Goal: Task Accomplishment & Management: Use online tool/utility

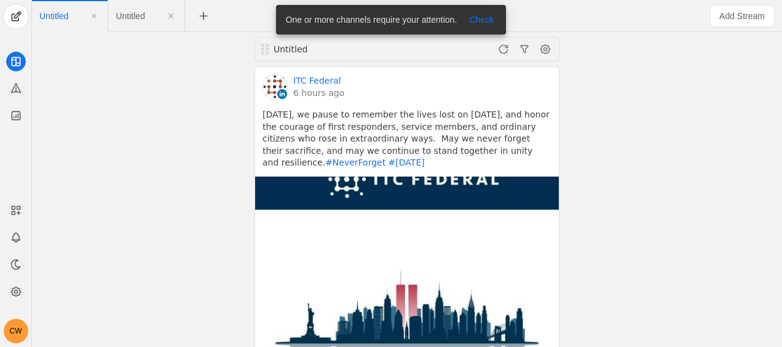
click at [17, 328] on div "CW" at bounding box center [16, 330] width 25 height 25
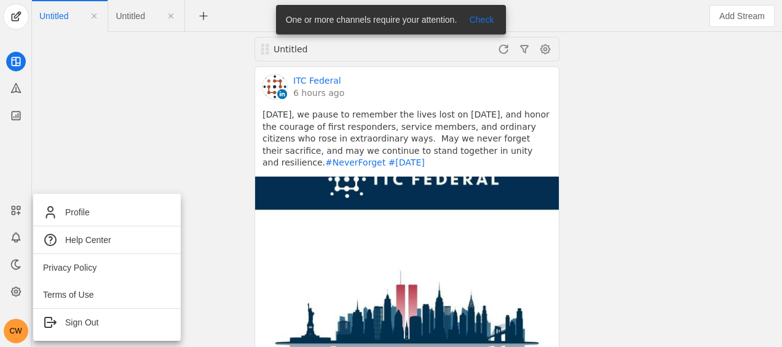
click at [15, 289] on div at bounding box center [391, 173] width 782 height 347
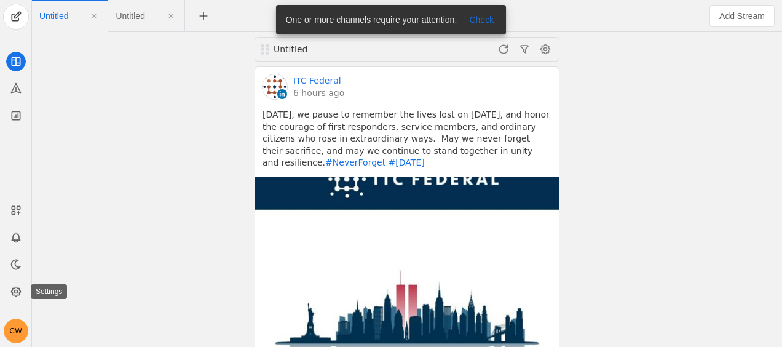
click at [15, 289] on icon at bounding box center [16, 291] width 12 height 12
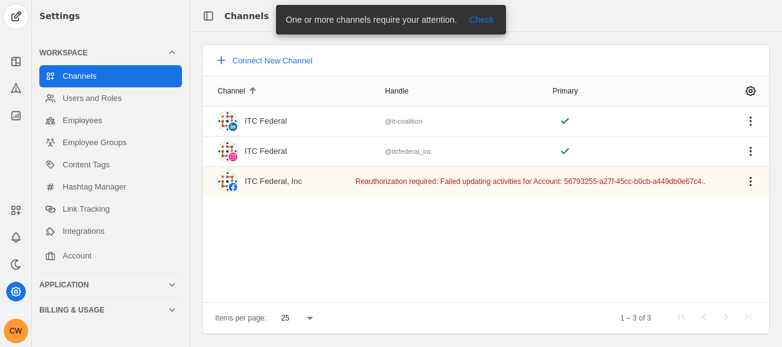
click at [25, 257] on div "CW" at bounding box center [15, 268] width 31 height 150
click at [23, 238] on app-icon at bounding box center [16, 237] width 20 height 20
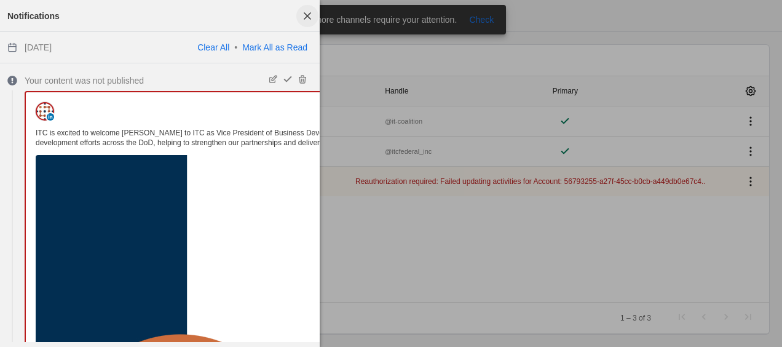
click at [308, 15] on span "button" at bounding box center [307, 16] width 22 height 22
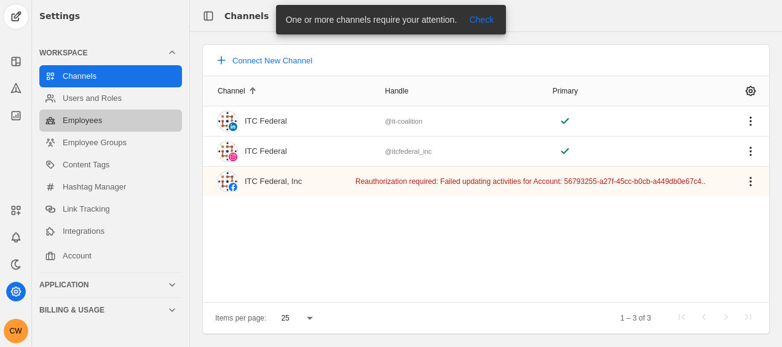
click at [68, 119] on link "Employees" at bounding box center [110, 120] width 143 height 22
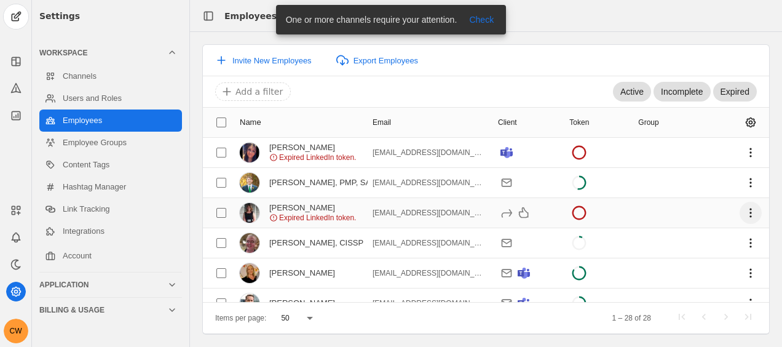
click at [741, 210] on span "undefined" at bounding box center [751, 213] width 22 height 22
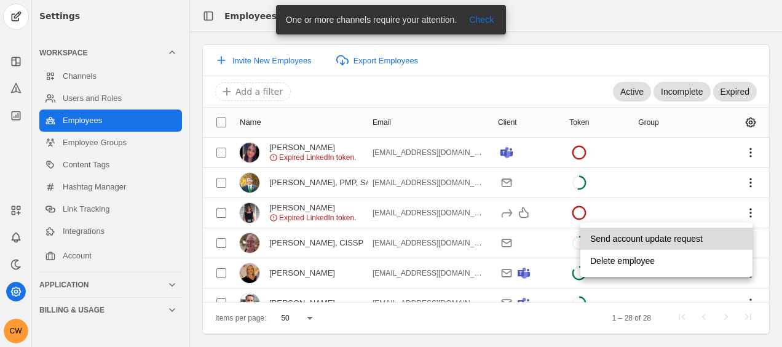
click at [682, 240] on span "Send account update request" at bounding box center [646, 238] width 113 height 22
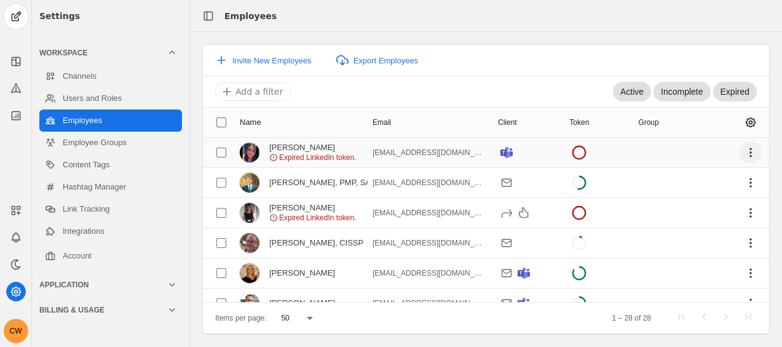
click at [742, 148] on span "undefined" at bounding box center [751, 152] width 22 height 22
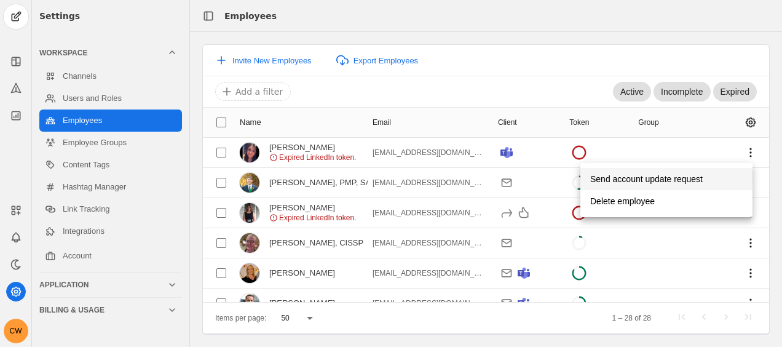
click at [674, 176] on span "Send account update request" at bounding box center [646, 179] width 113 height 22
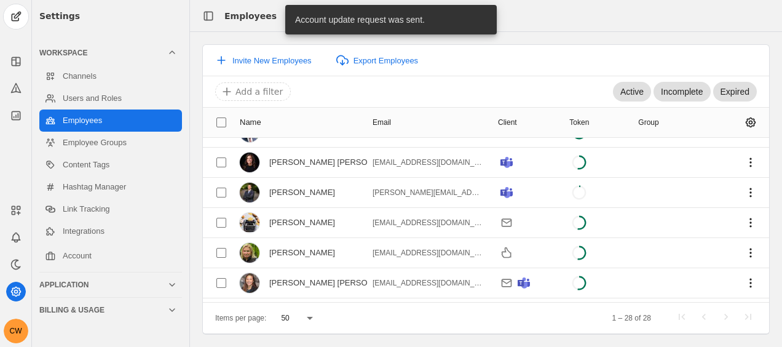
scroll to position [341, 0]
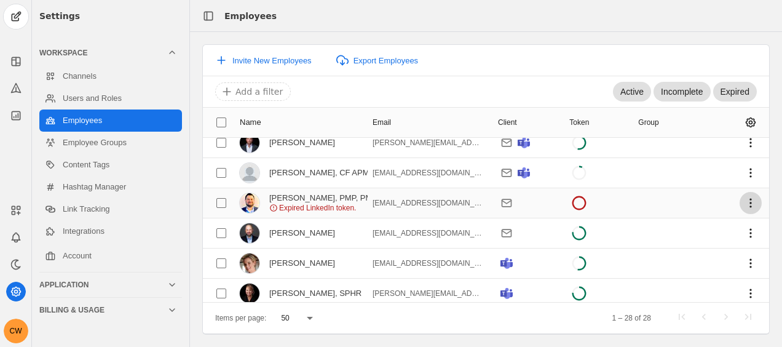
click at [741, 207] on span "undefined" at bounding box center [751, 203] width 22 height 22
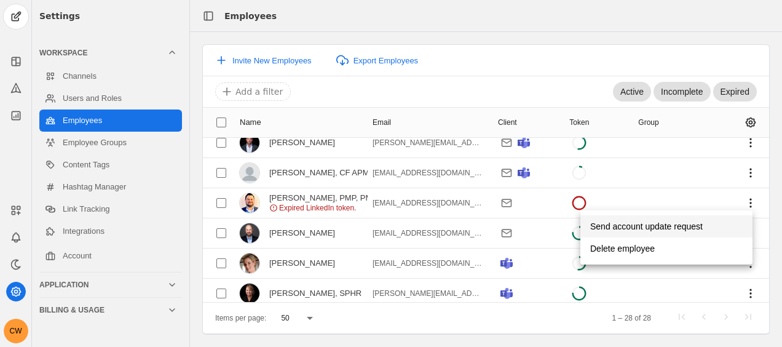
click at [692, 231] on span "Send account update request" at bounding box center [646, 226] width 113 height 22
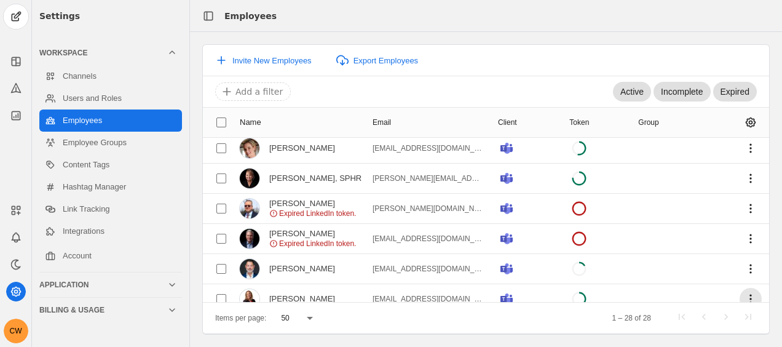
scroll to position [453, 0]
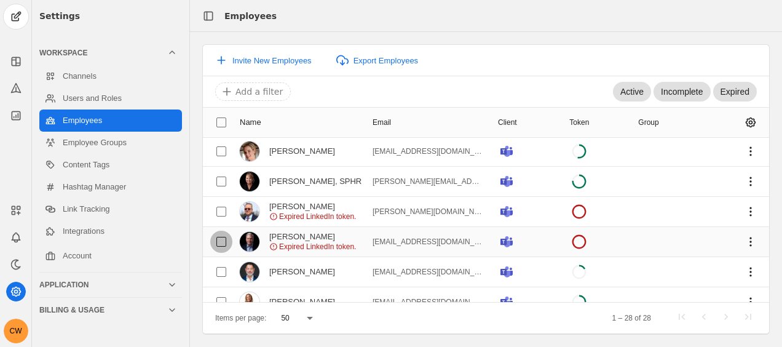
click at [210, 233] on input "checkbox" at bounding box center [221, 242] width 22 height 22
checkbox input "true"
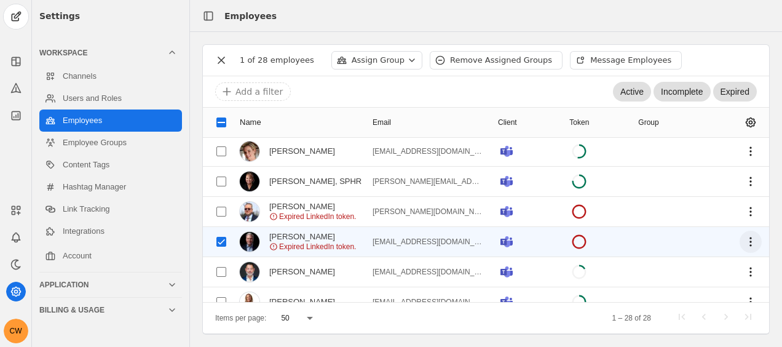
click at [743, 240] on span "undefined" at bounding box center [751, 242] width 22 height 22
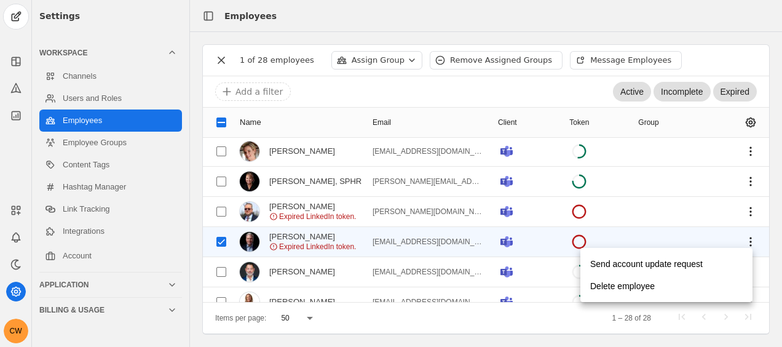
click at [221, 241] on div at bounding box center [391, 173] width 782 height 347
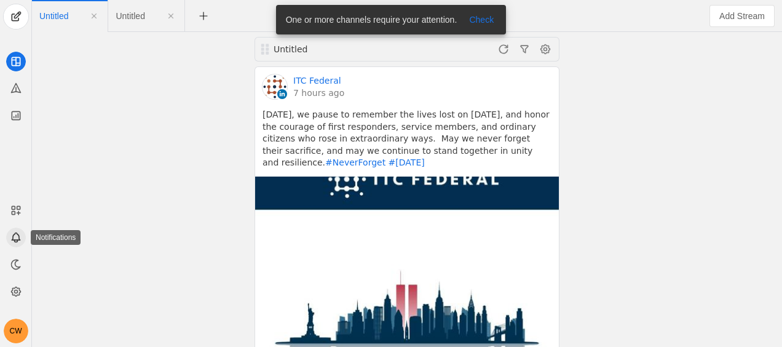
click at [17, 245] on app-icon at bounding box center [16, 237] width 20 height 20
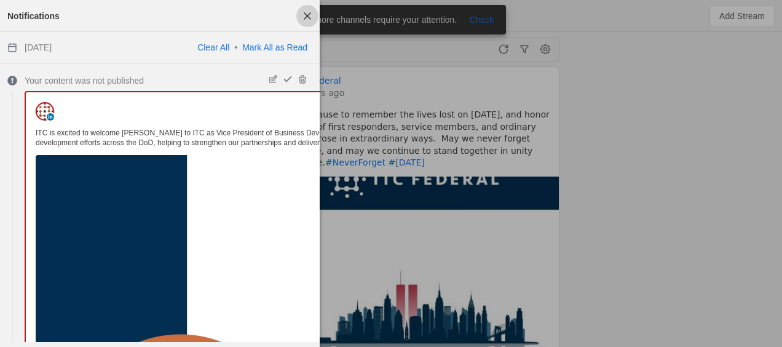
click at [314, 16] on span "button" at bounding box center [307, 16] width 22 height 22
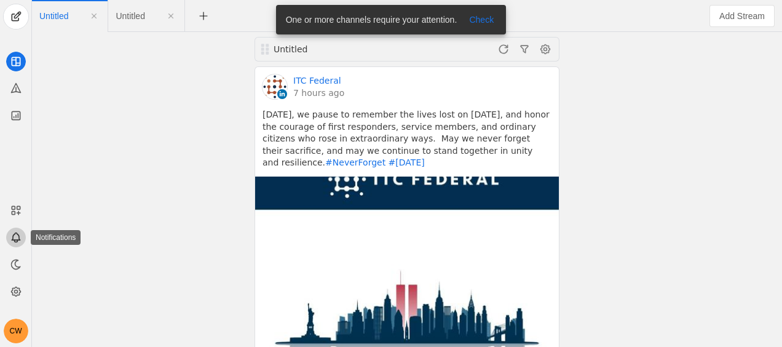
click at [16, 239] on icon at bounding box center [16, 236] width 8 height 7
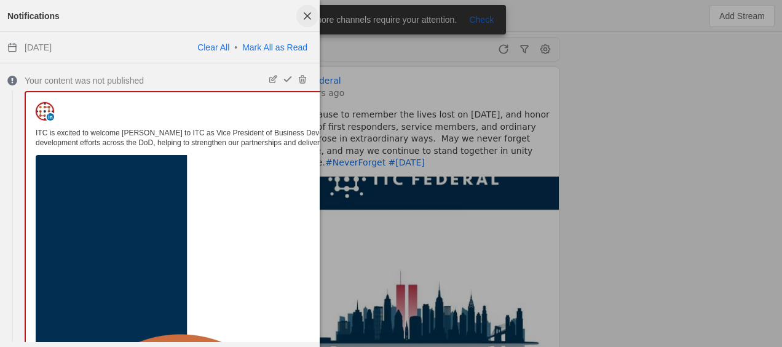
click at [307, 15] on span "button" at bounding box center [307, 16] width 22 height 22
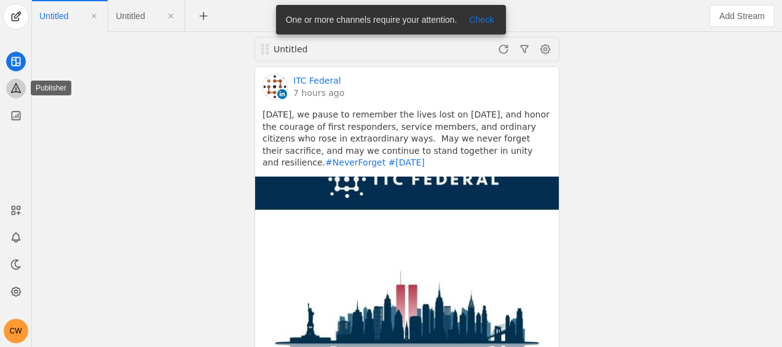
click at [10, 89] on icon at bounding box center [16, 88] width 12 height 12
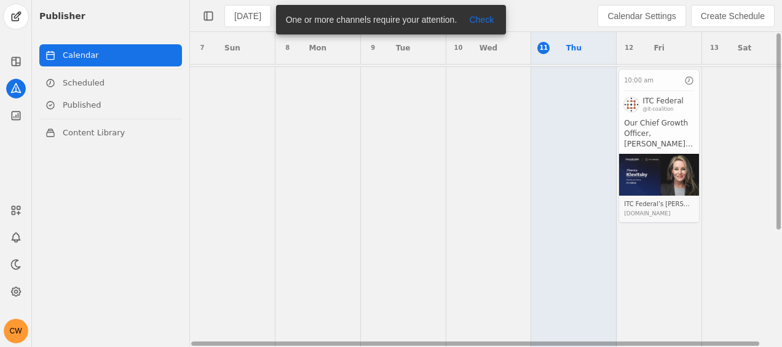
click at [672, 137] on app-activity "10:00 am ITC Federal @it-coalition Our Chief Growth Officer, [PERSON_NAME], rec…" at bounding box center [658, 146] width 81 height 154
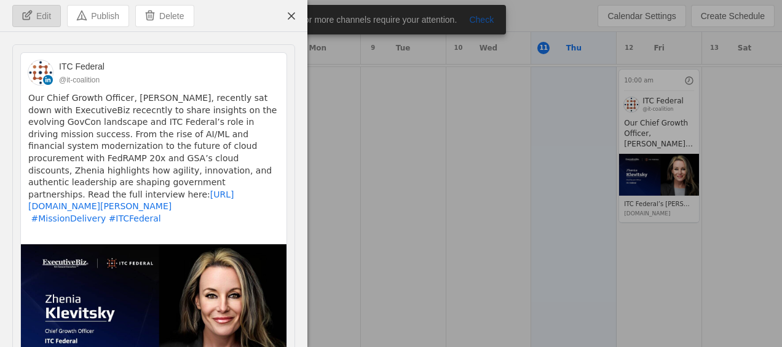
click at [42, 22] on span "undefined" at bounding box center [36, 16] width 47 height 21
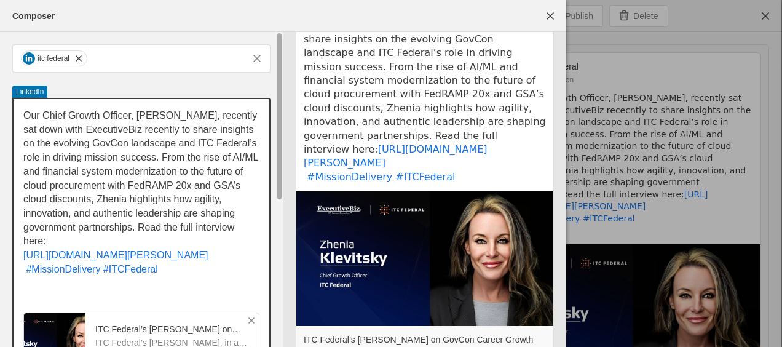
scroll to position [124, 0]
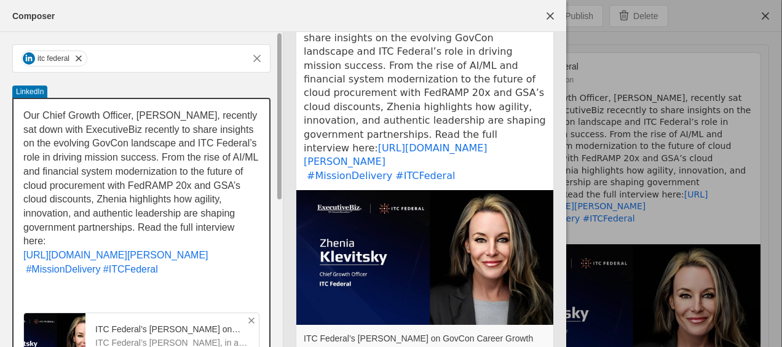
click at [65, 240] on p "Our Chief Growth Officer, [PERSON_NAME], recently sat down with ExecutiveBiz re…" at bounding box center [141, 179] width 236 height 140
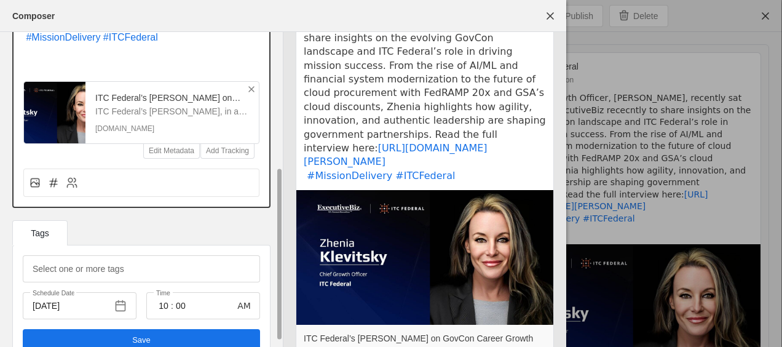
scroll to position [258, 0]
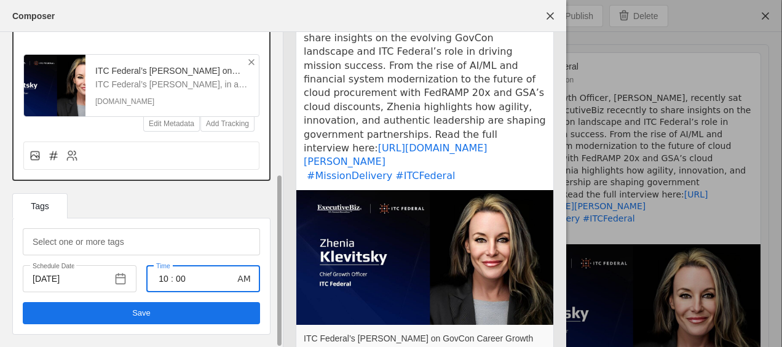
click at [170, 282] on input "10" at bounding box center [163, 278] width 15 height 15
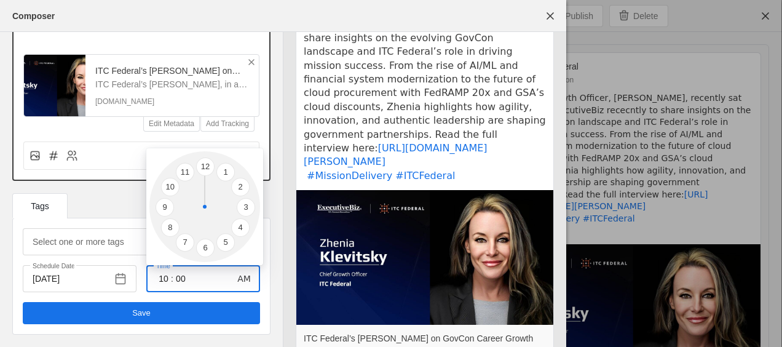
click at [160, 280] on div at bounding box center [391, 173] width 782 height 347
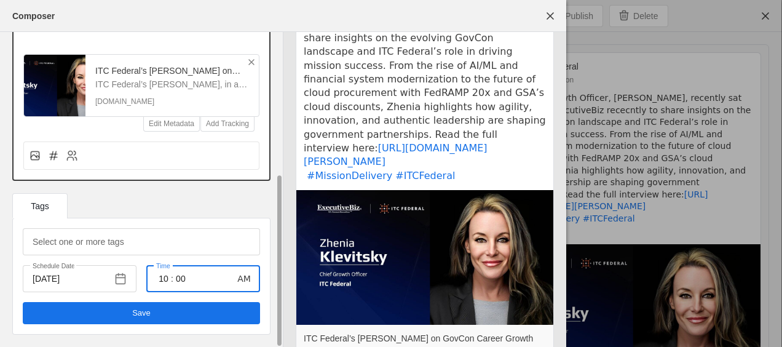
click at [170, 280] on input "10" at bounding box center [163, 278] width 15 height 15
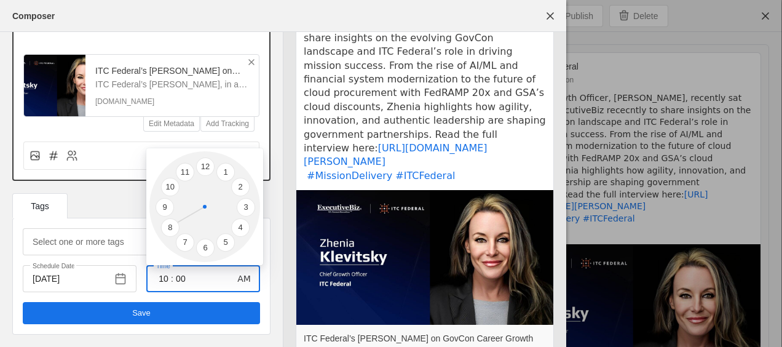
type input "1"
type input "08"
click at [180, 276] on div at bounding box center [391, 173] width 782 height 347
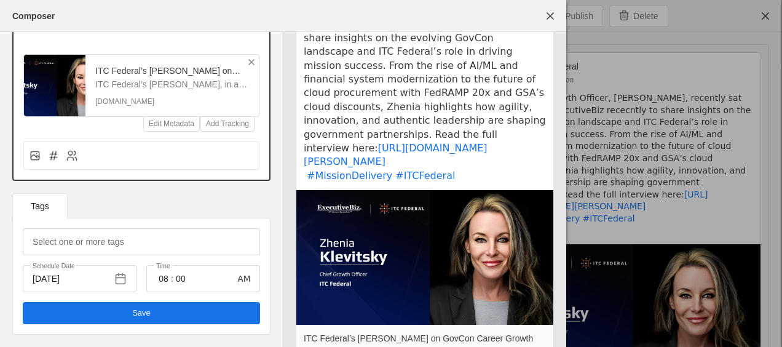
click at [180, 276] on input "00" at bounding box center [180, 278] width 15 height 15
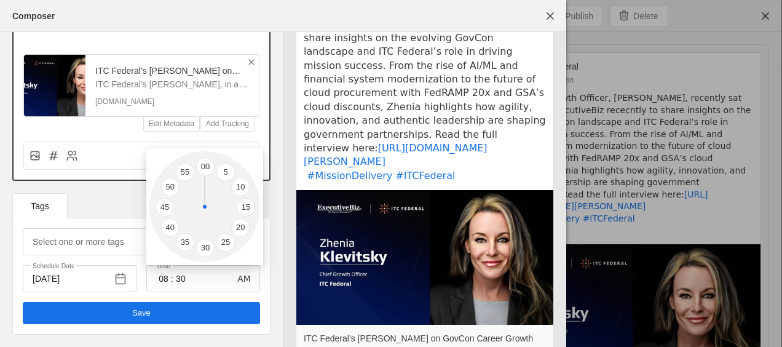
type input "30"
click at [157, 311] on div at bounding box center [391, 173] width 782 height 347
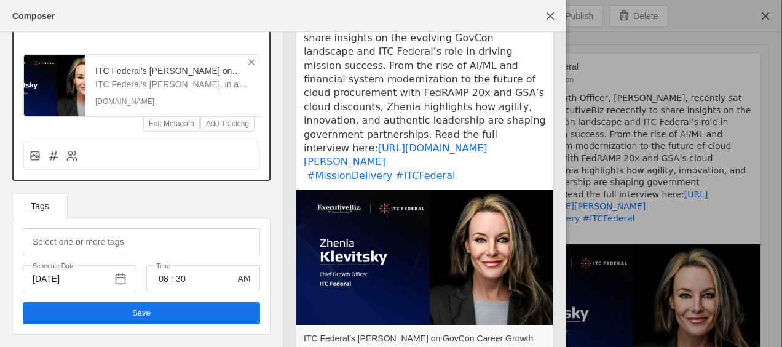
click at [157, 311] on span "undefined" at bounding box center [141, 313] width 237 height 22
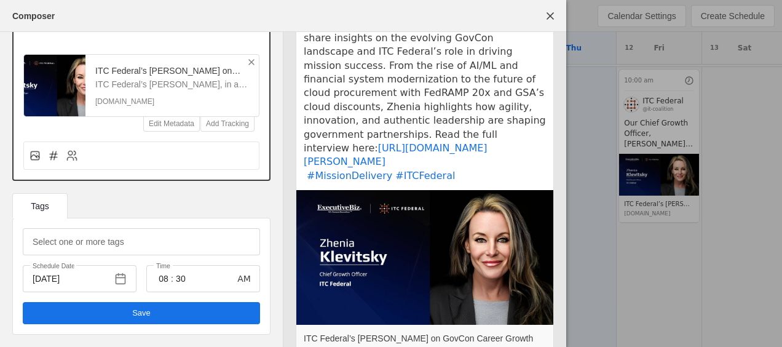
scroll to position [0, 0]
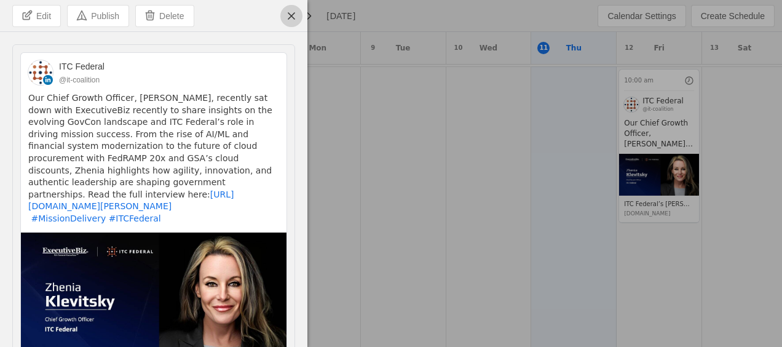
click at [293, 15] on span "undefined" at bounding box center [291, 16] width 22 height 22
